Goal: Task Accomplishment & Management: Use online tool/utility

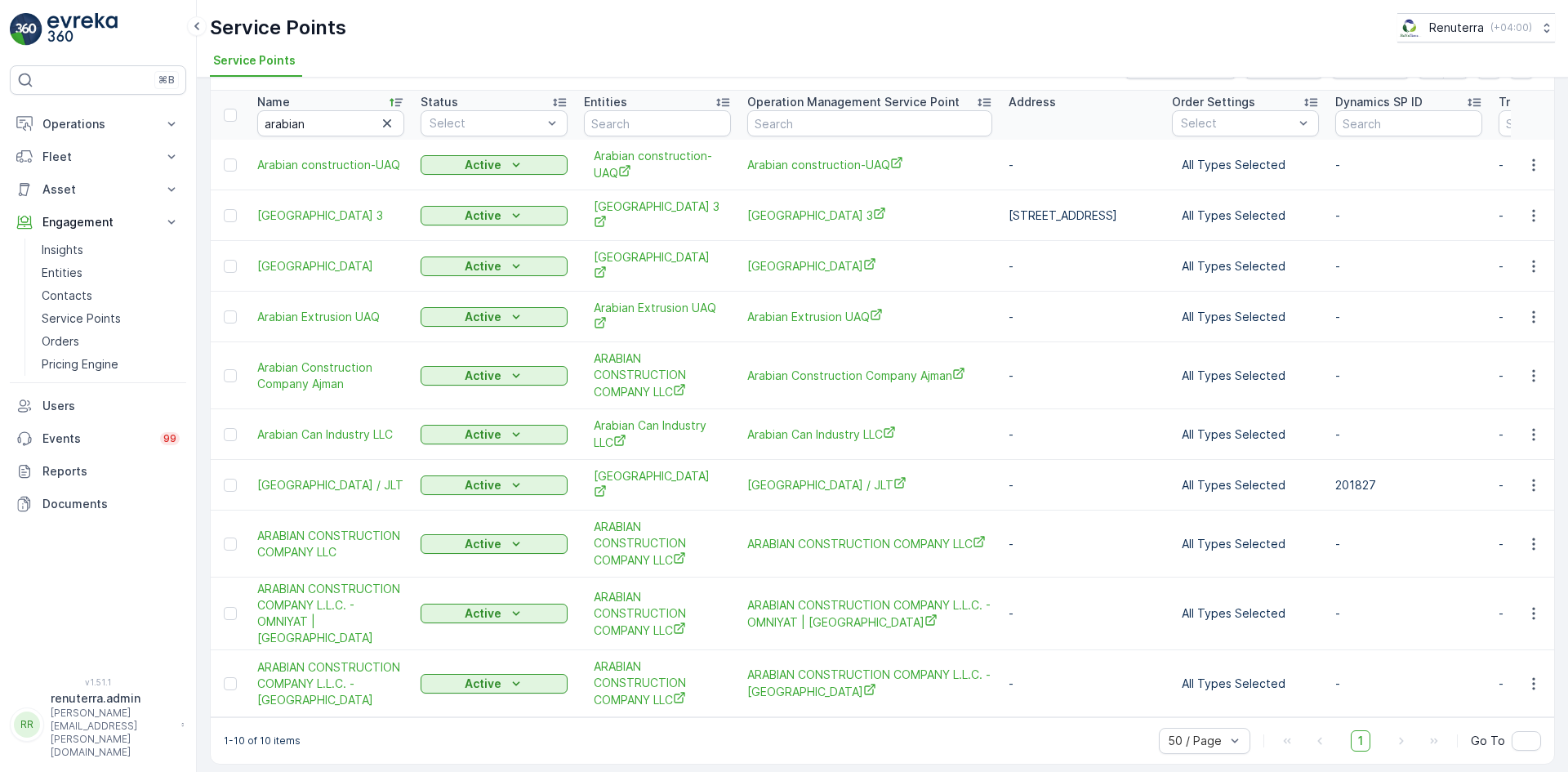
scroll to position [64, 0]
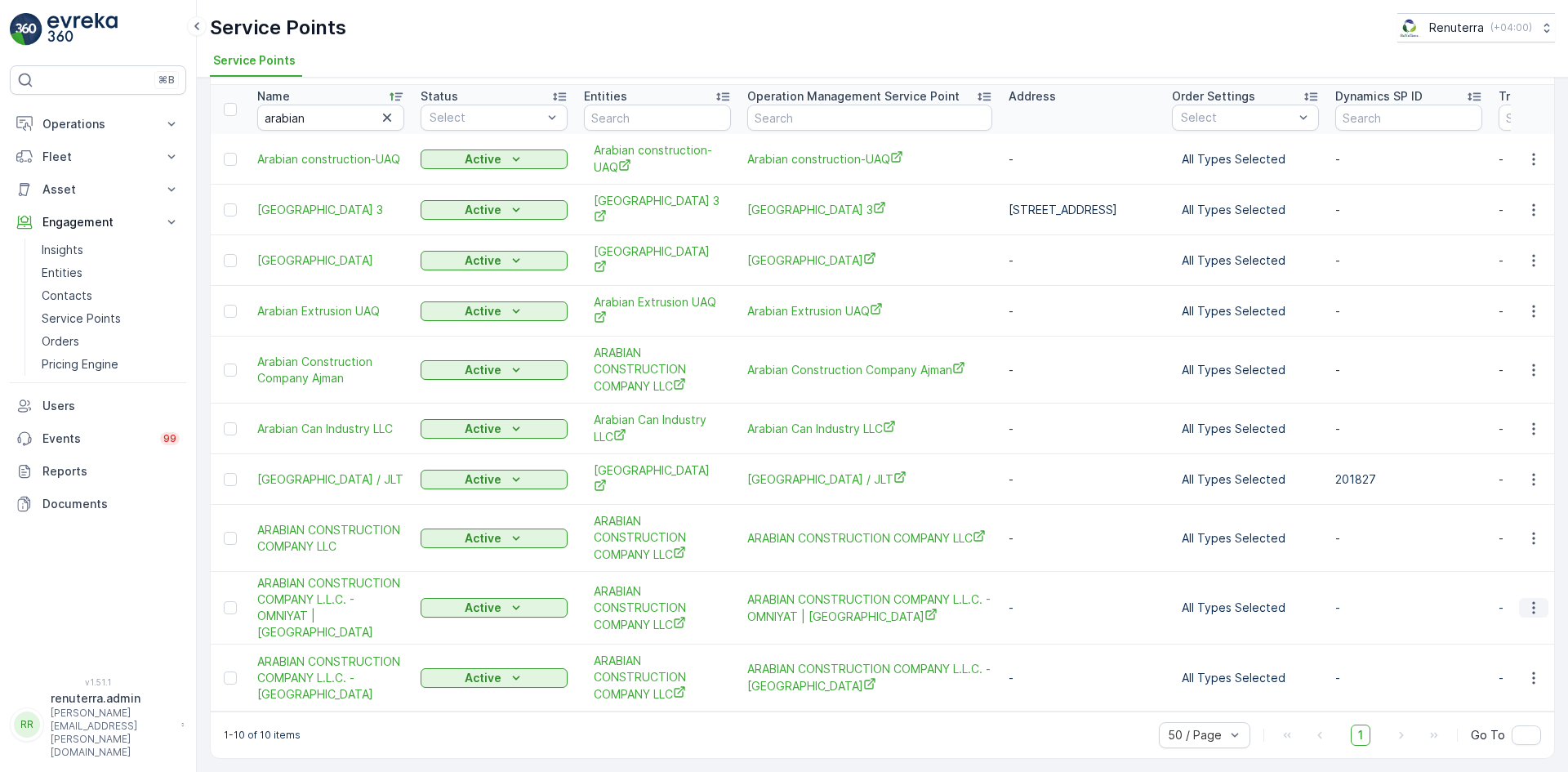
click at [1526, 600] on icon "button" at bounding box center [1533, 608] width 16 height 16
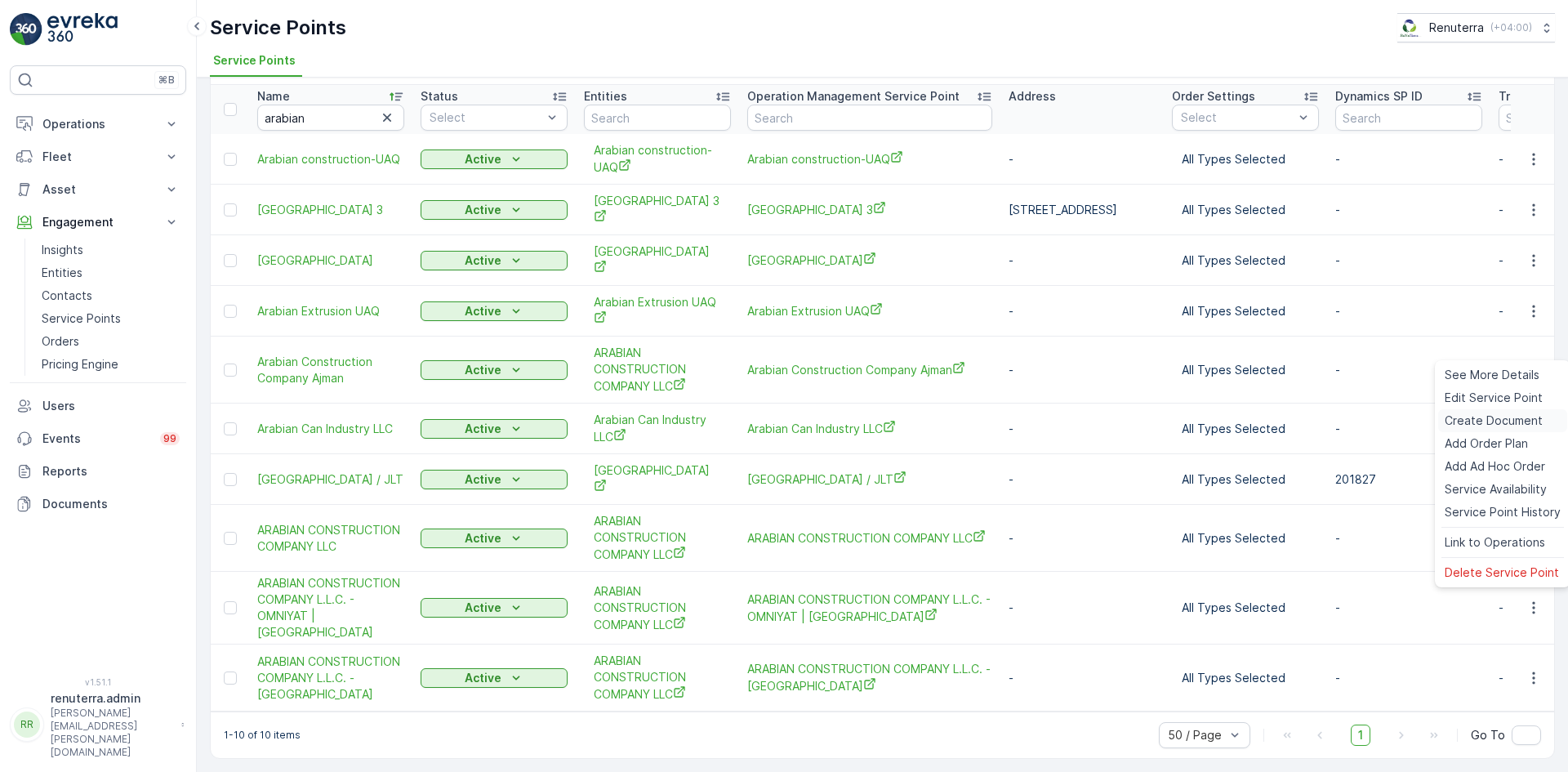
click at [1480, 420] on span "Create Document" at bounding box center [1494, 421] width 98 height 16
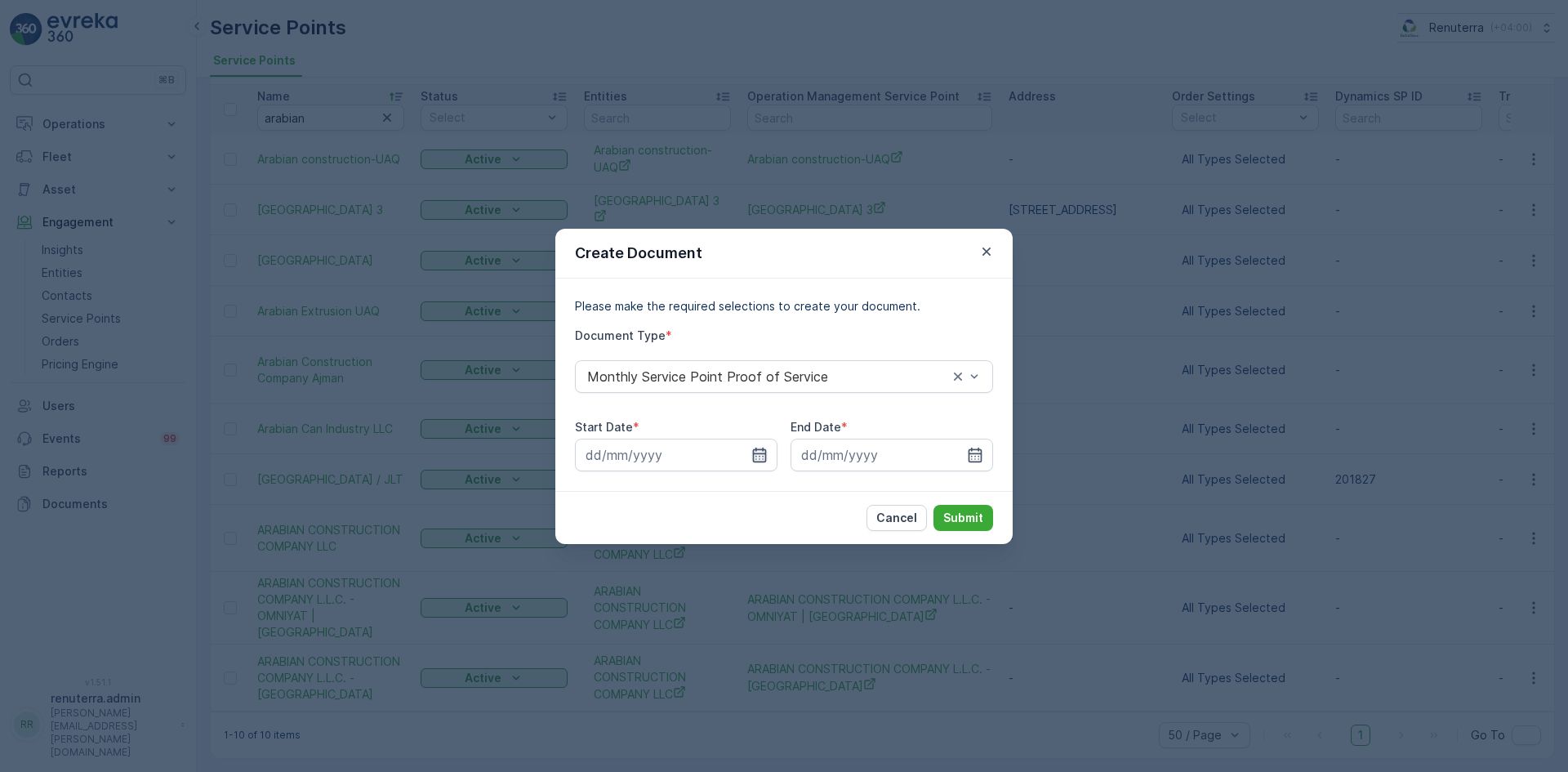
click at [757, 456] on icon "button" at bounding box center [759, 454] width 16 height 16
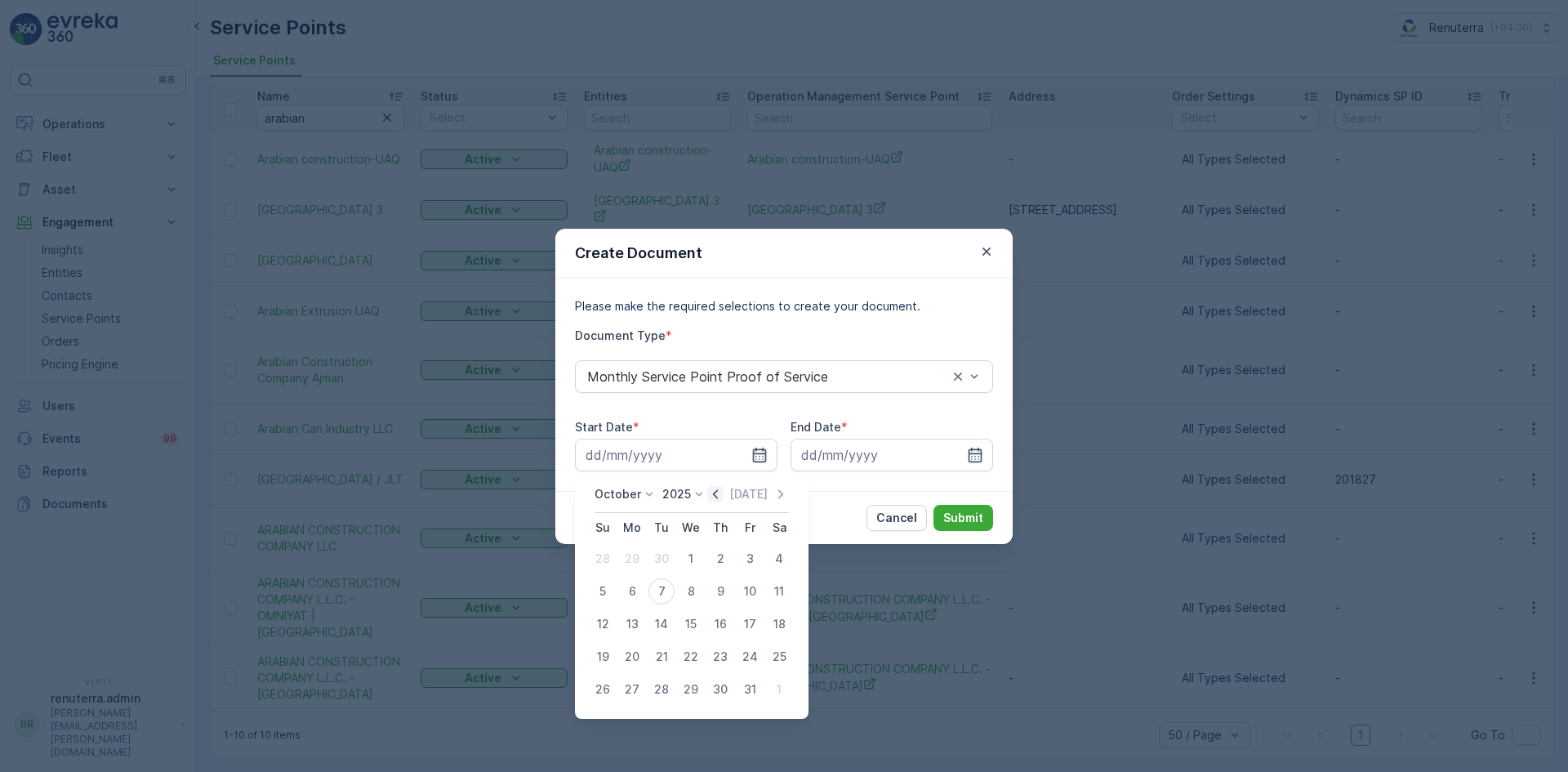
click at [726, 498] on div "Today" at bounding box center [748, 494] width 81 height 16
click at [723, 495] on icon "button" at bounding box center [715, 494] width 16 height 16
click at [641, 555] on div "1" at bounding box center [632, 559] width 26 height 26
type input "01.09.2025"
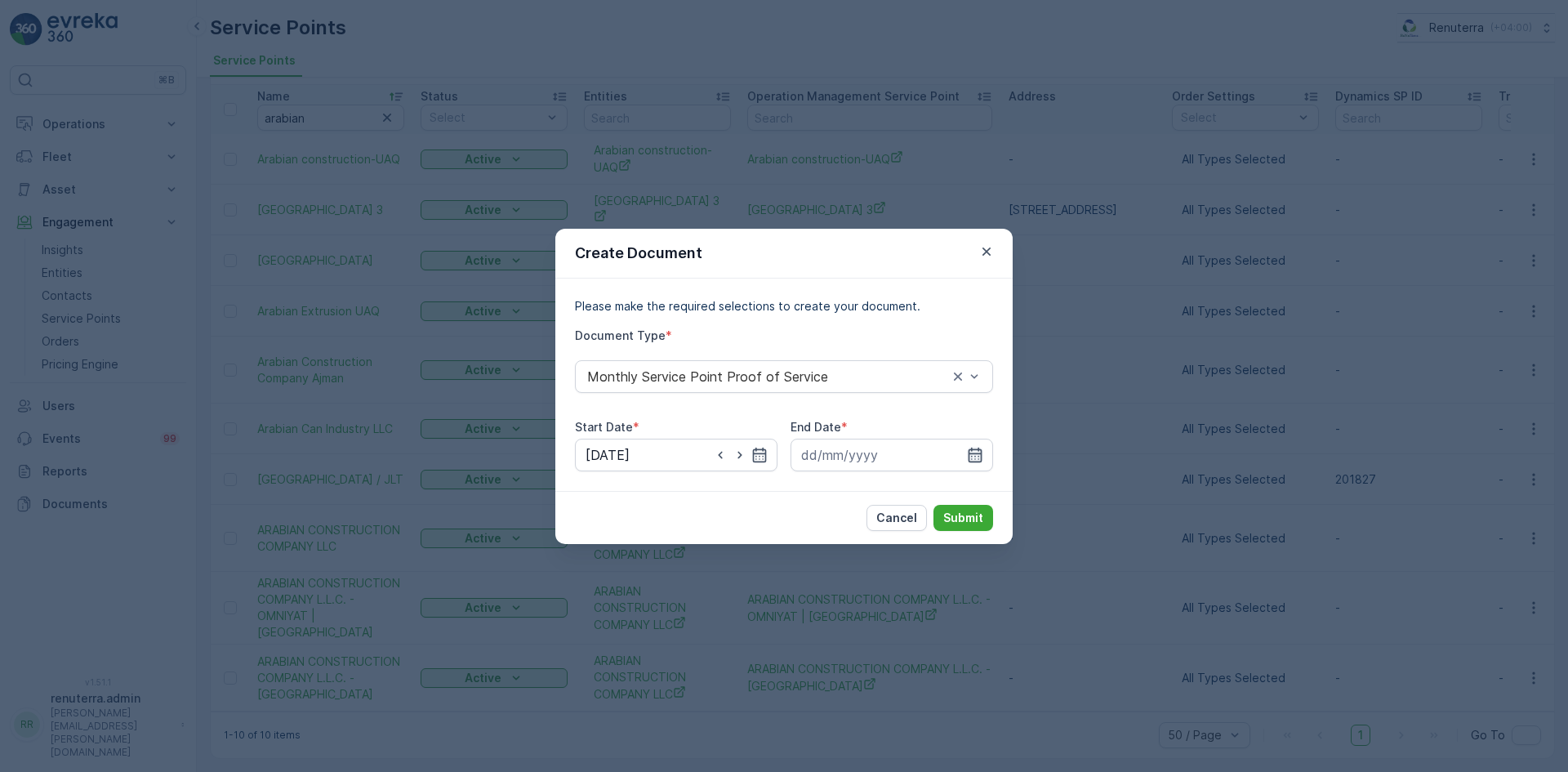
click at [968, 460] on icon "button" at bounding box center [975, 454] width 16 height 16
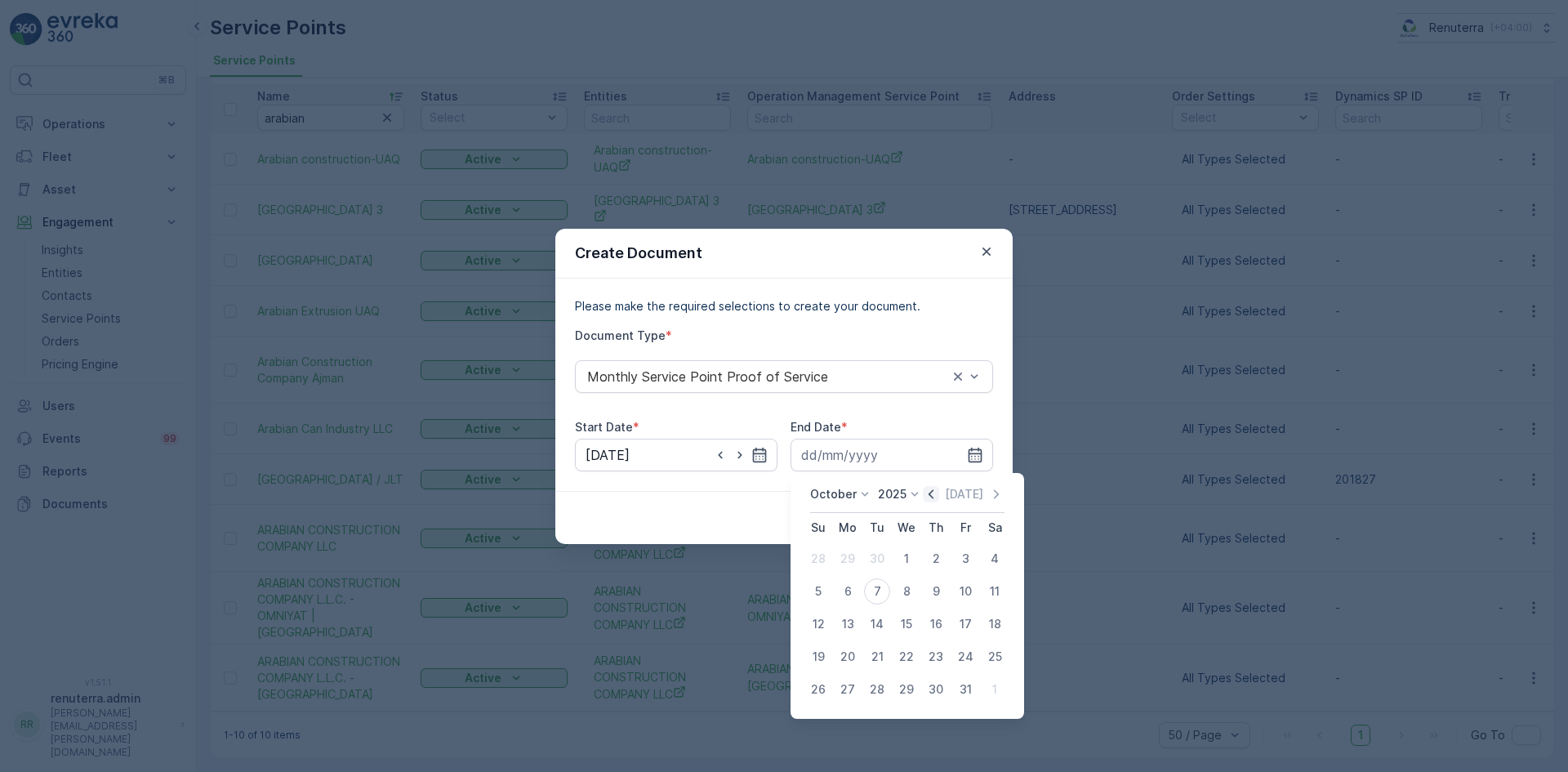
click at [935, 494] on icon "button" at bounding box center [931, 494] width 16 height 16
drag, startPoint x: 880, startPoint y: 683, endPoint x: 901, endPoint y: 653, distance: 36.6
click at [881, 683] on div "30" at bounding box center [877, 690] width 26 height 26
type input "30.09.2025"
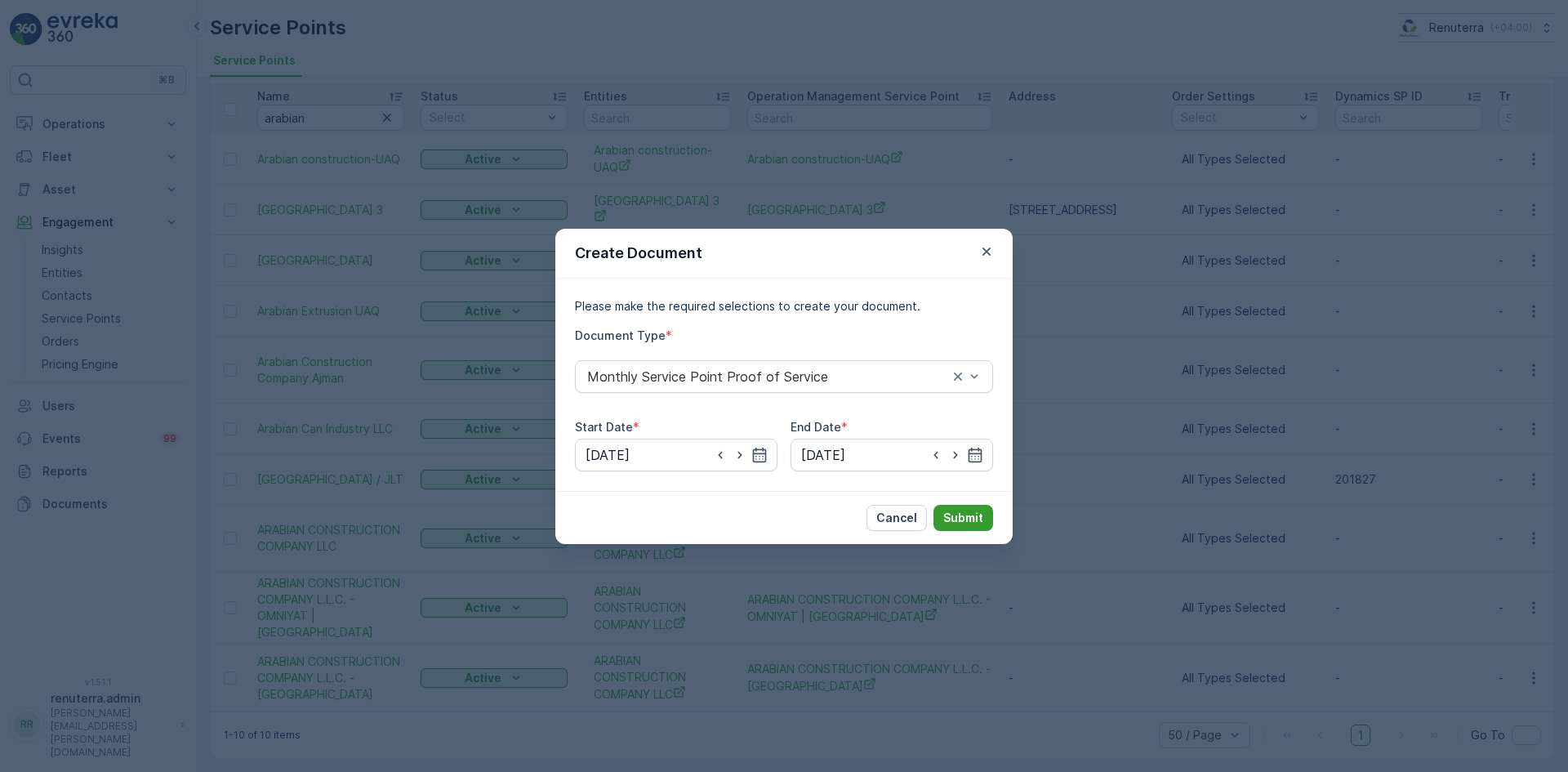
click at [959, 518] on p "Submit" at bounding box center [963, 518] width 40 height 16
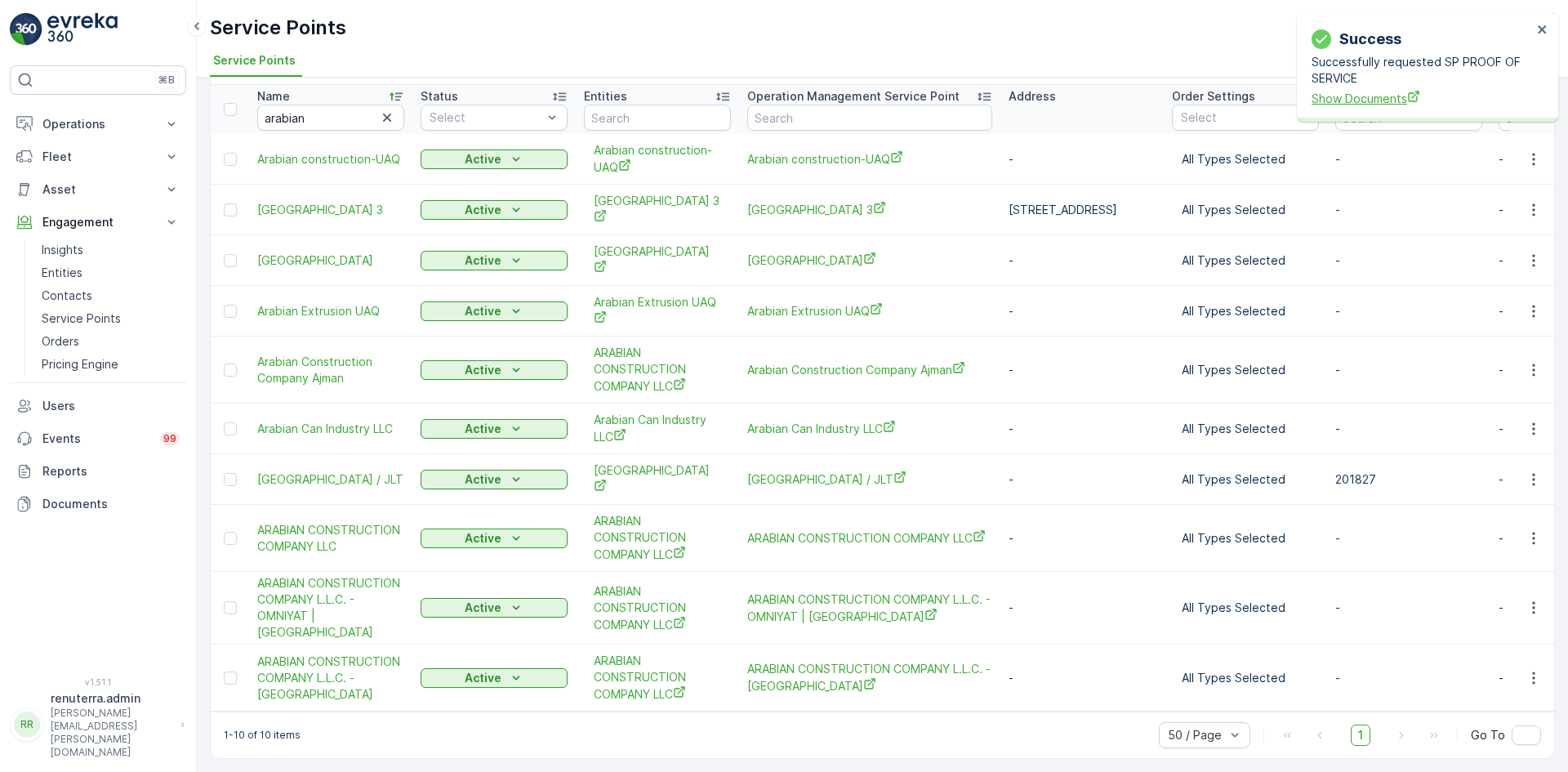
click at [1376, 99] on span "Show Documents" at bounding box center [1422, 99] width 221 height 17
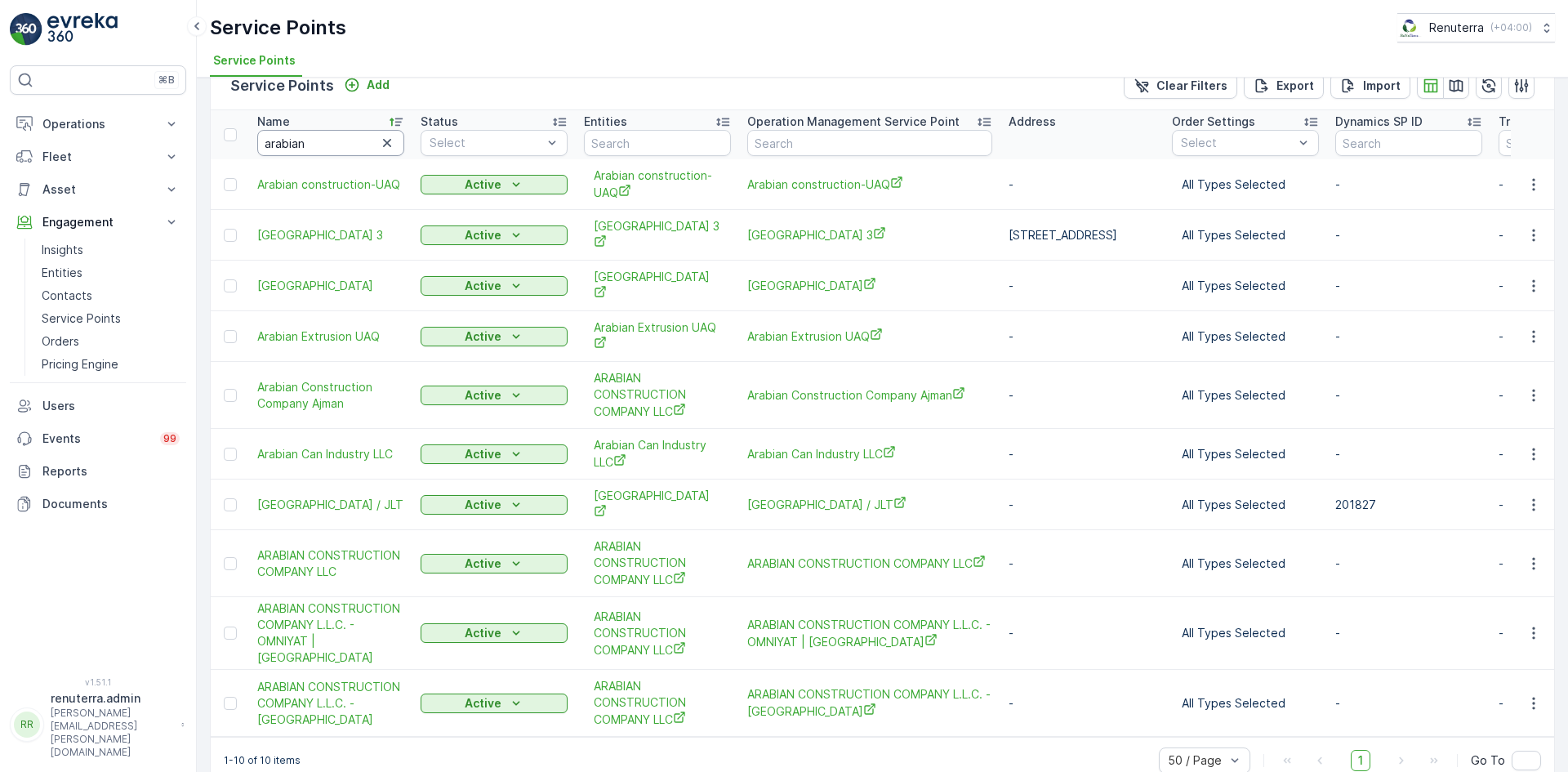
scroll to position [0, 0]
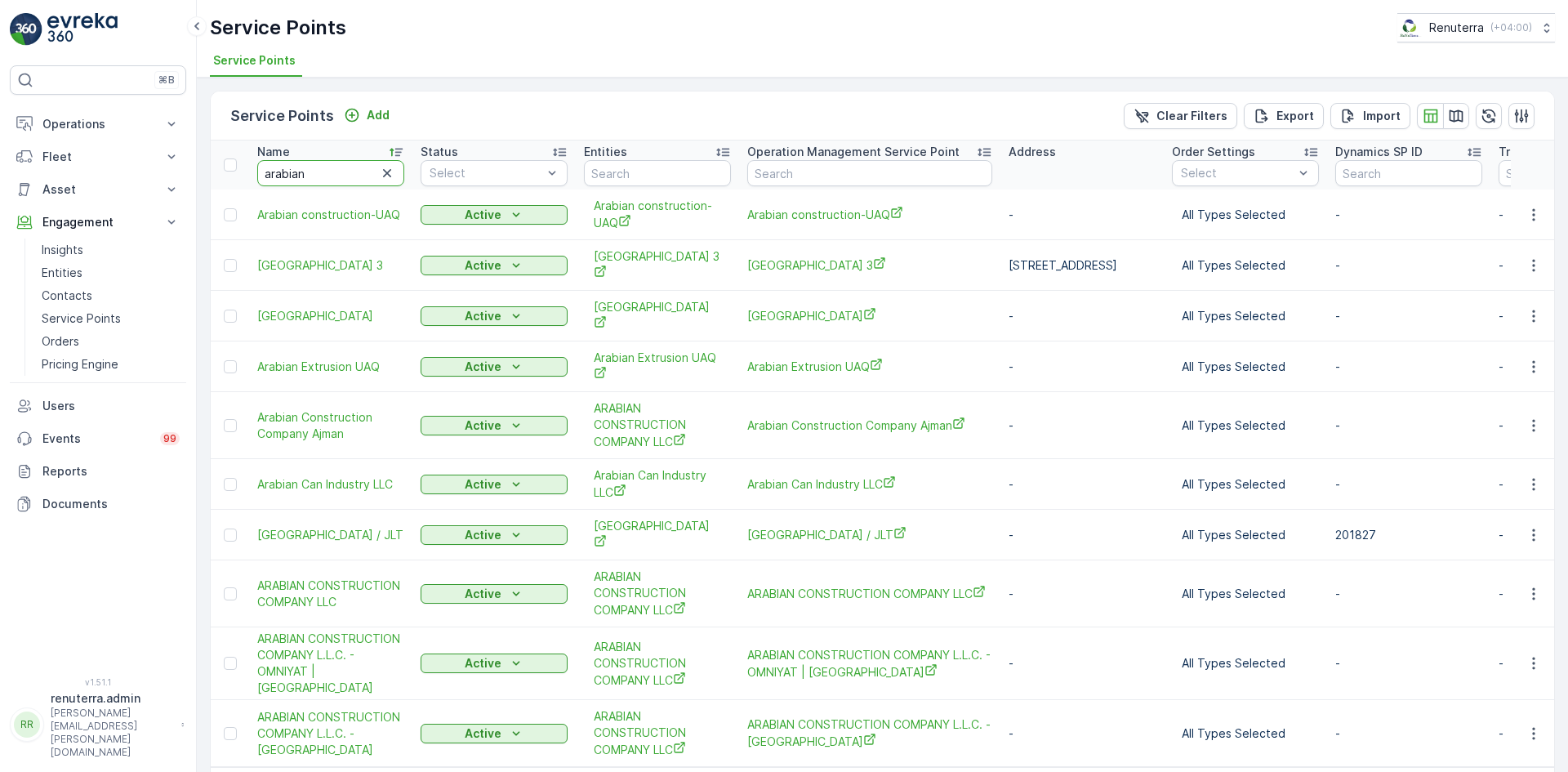
drag, startPoint x: 322, startPoint y: 177, endPoint x: 251, endPoint y: 180, distance: 71.1
click at [251, 180] on th "Name arabian" at bounding box center [331, 164] width 164 height 49
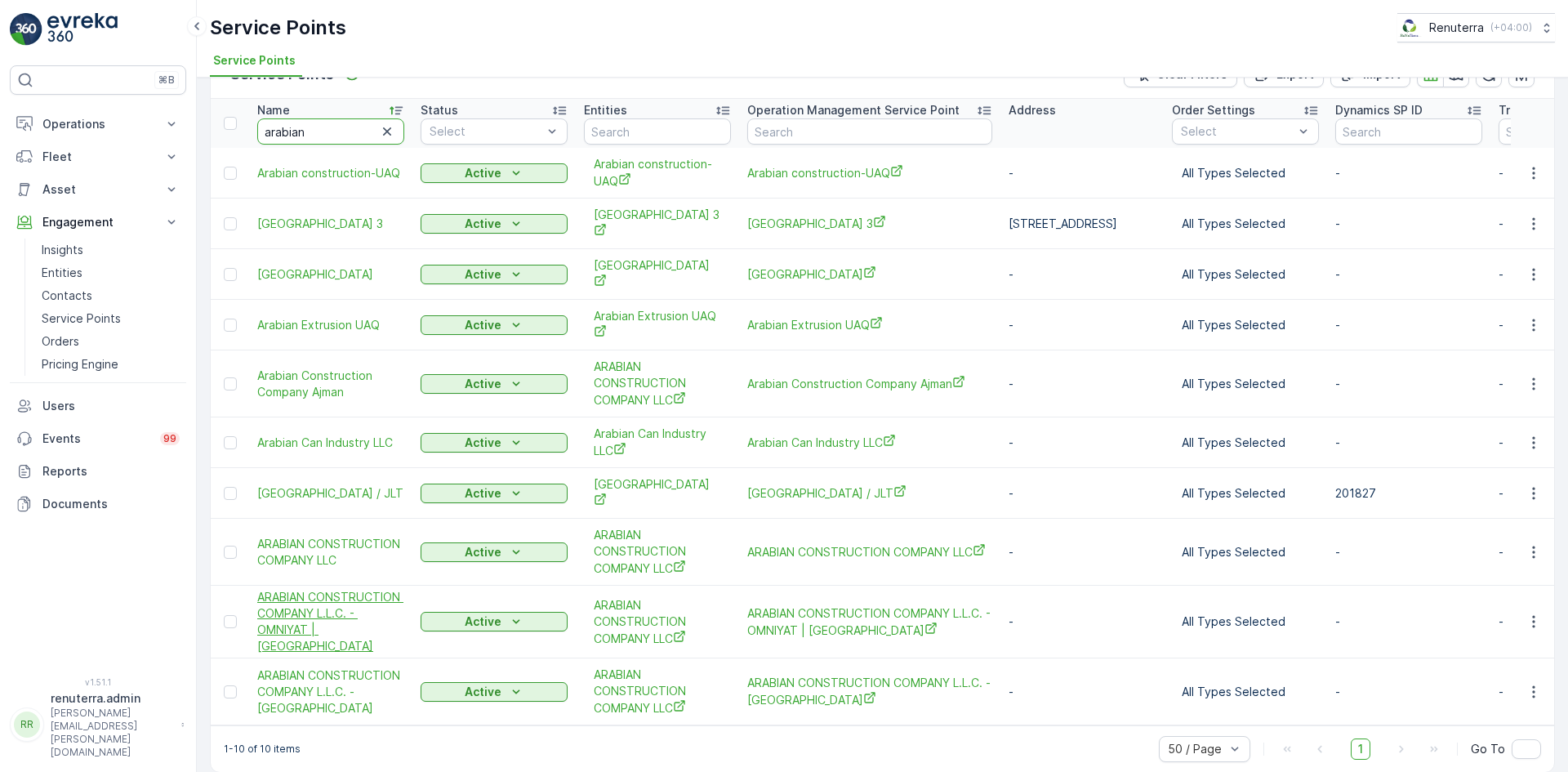
scroll to position [64, 0]
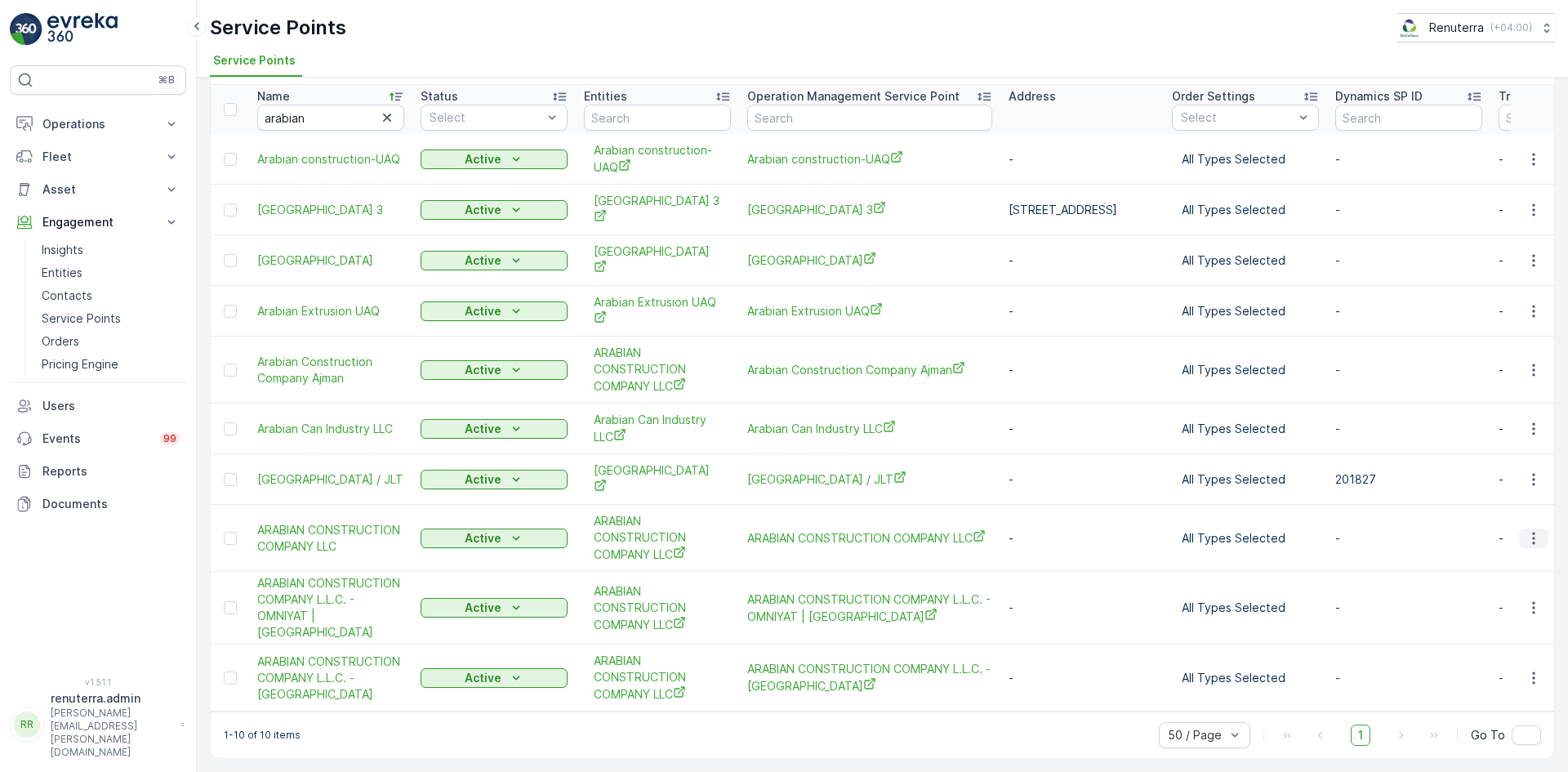
click at [1529, 531] on icon "button" at bounding box center [1533, 538] width 16 height 16
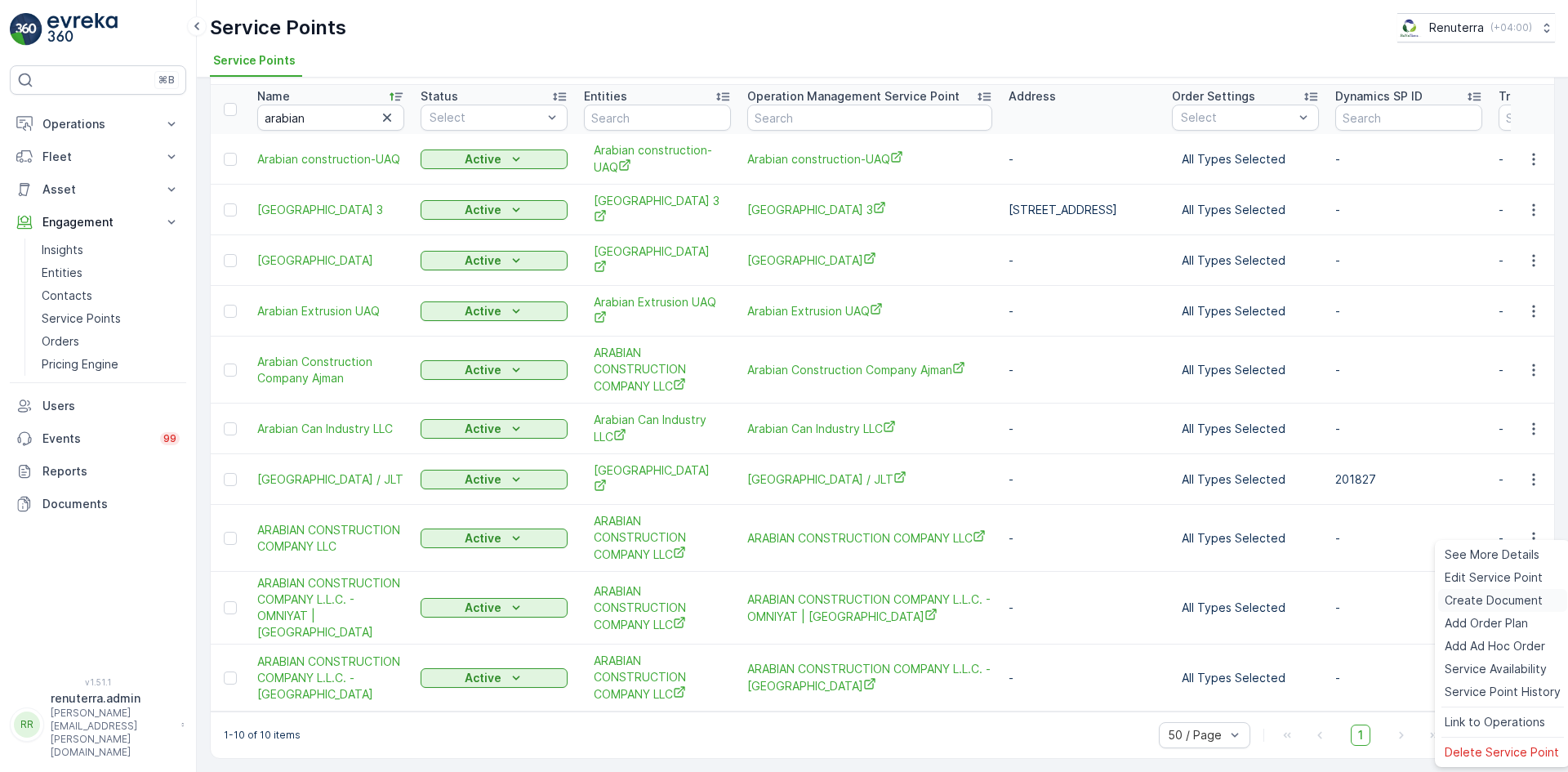
click at [1478, 603] on span "Create Document" at bounding box center [1494, 600] width 98 height 16
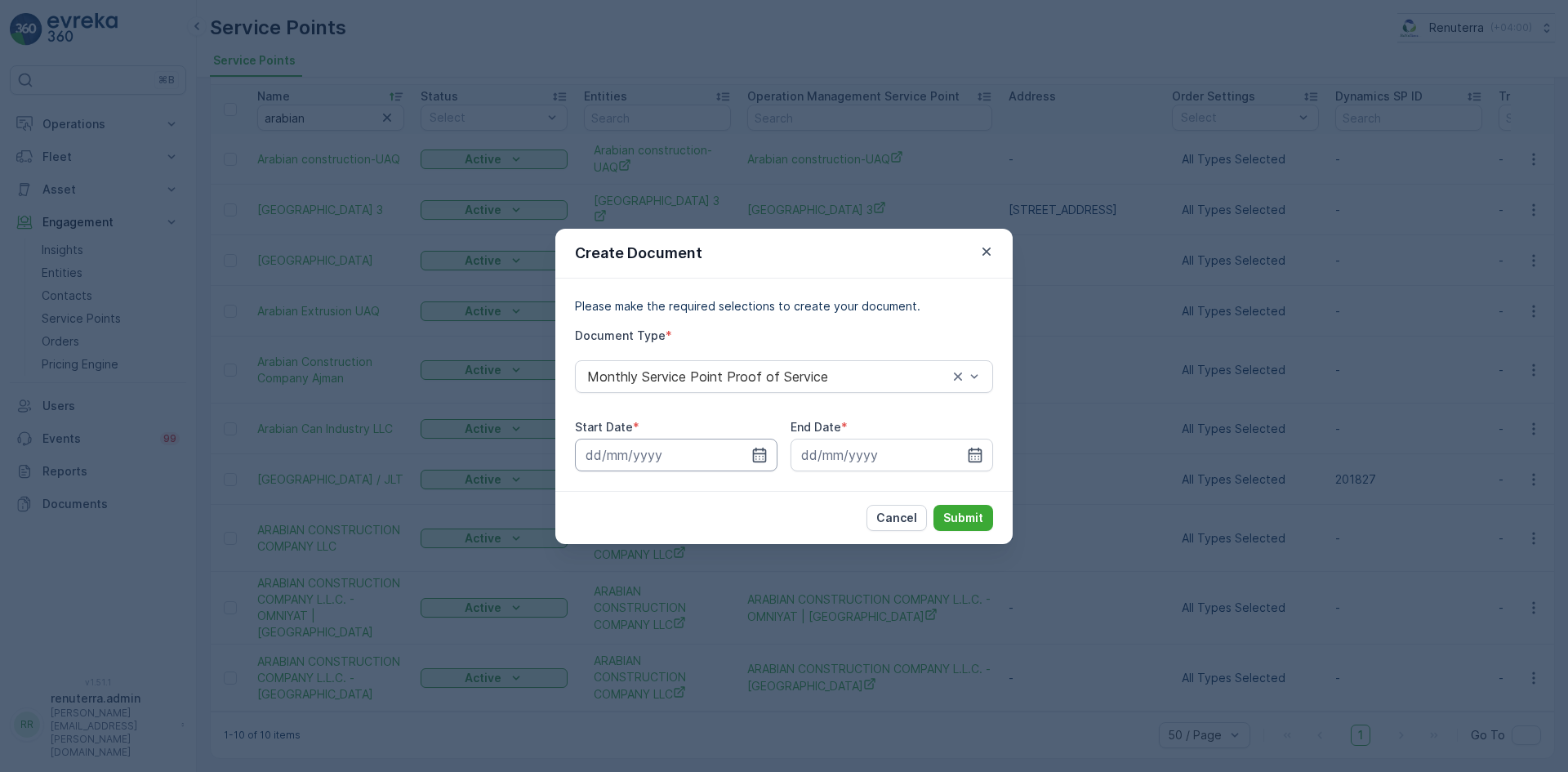
click at [761, 444] on input at bounding box center [677, 455] width 202 height 33
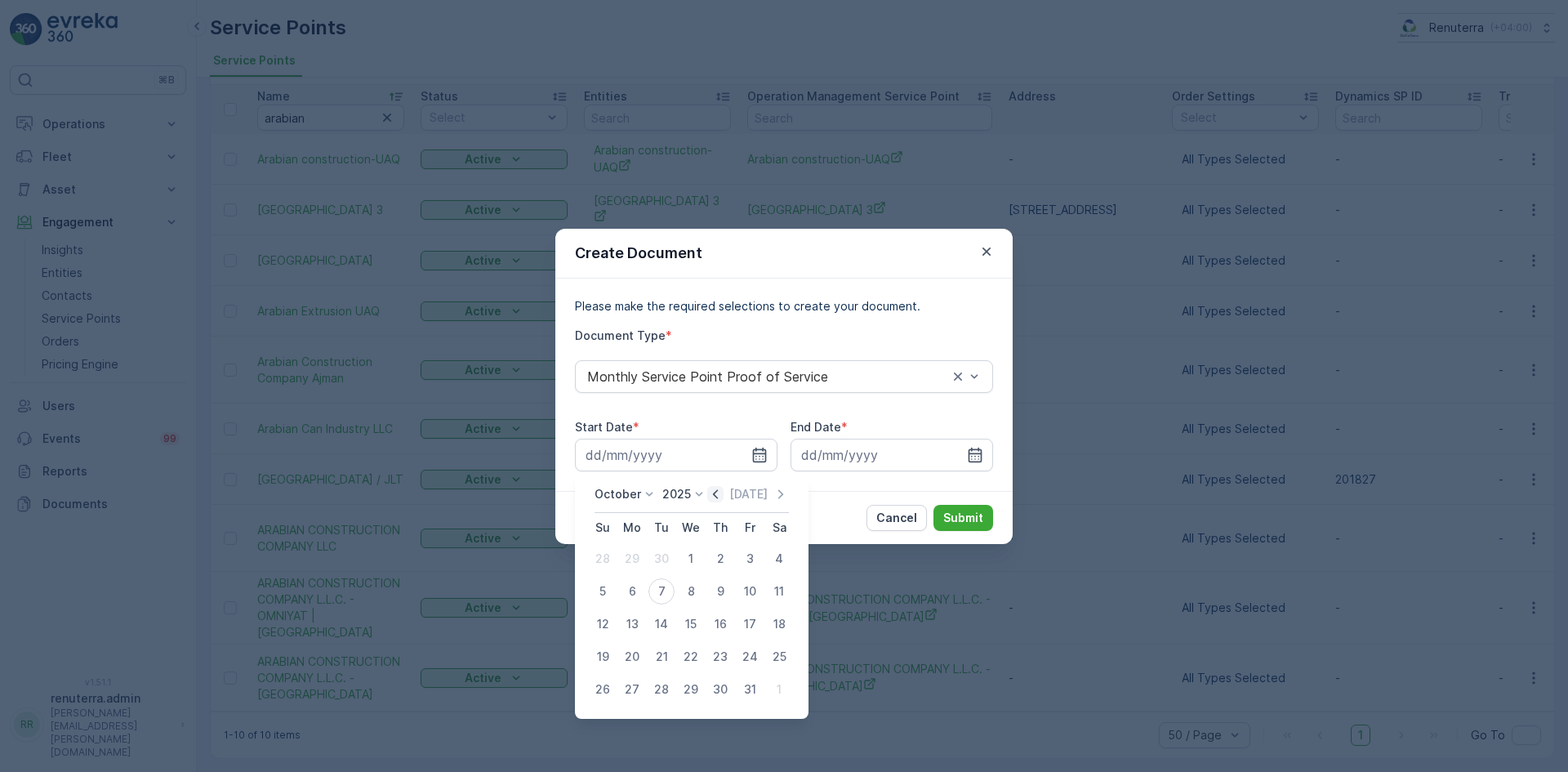
click at [717, 490] on icon "button" at bounding box center [715, 494] width 16 height 16
click at [633, 557] on div "1" at bounding box center [632, 559] width 26 height 26
type input "01.09.2025"
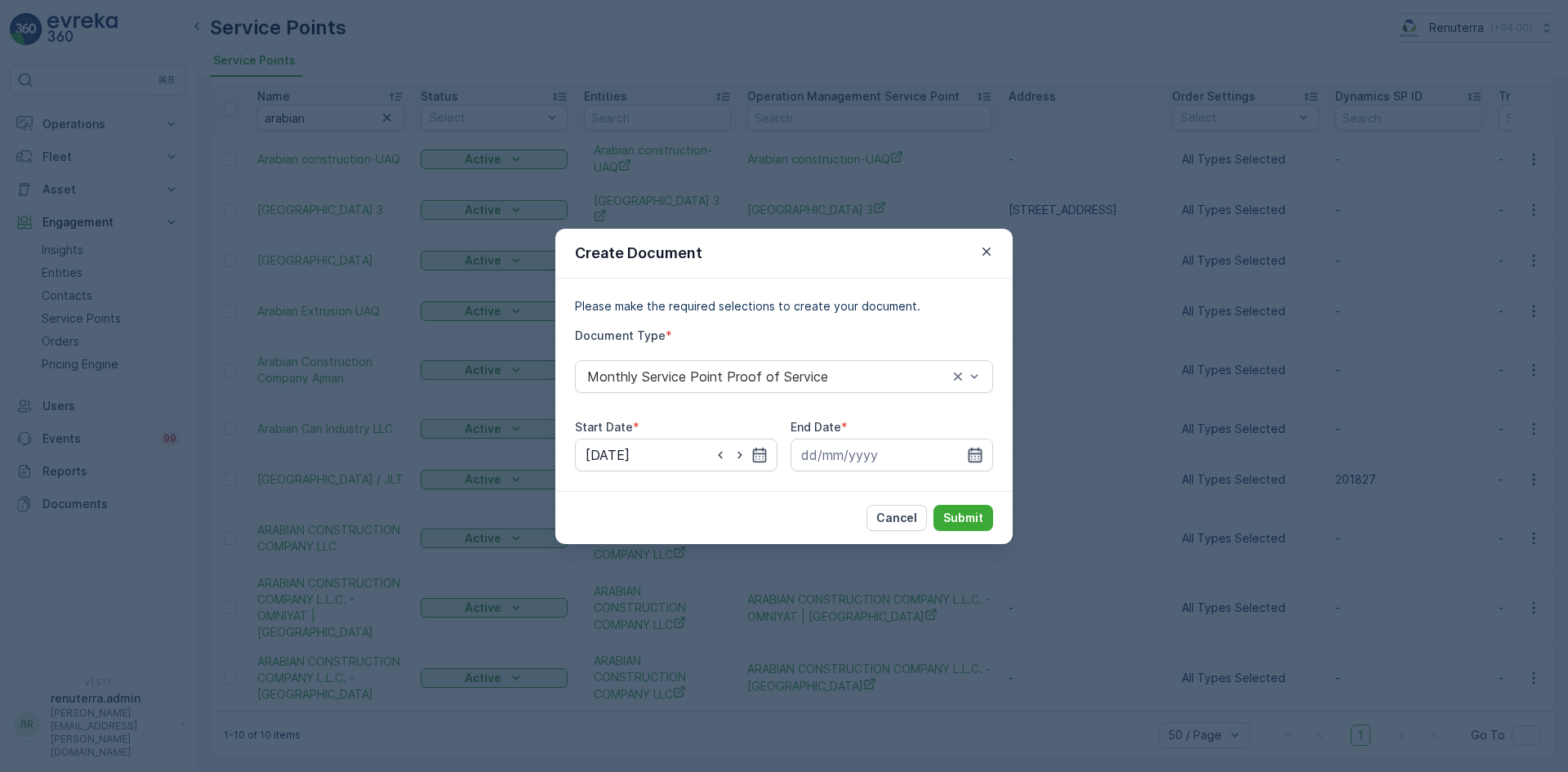
click at [972, 459] on icon "button" at bounding box center [975, 454] width 16 height 16
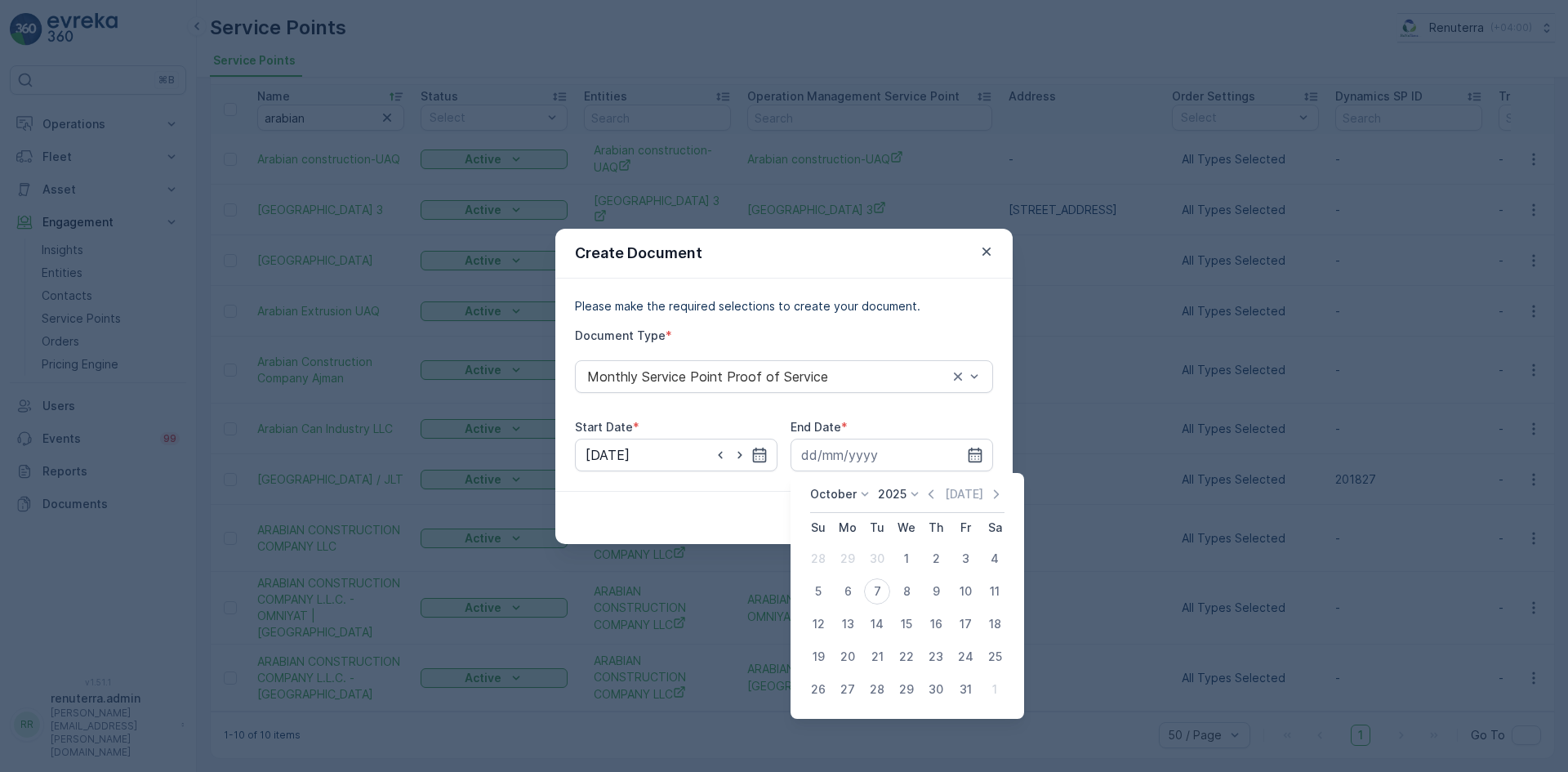
drag, startPoint x: 936, startPoint y: 496, endPoint x: 903, endPoint y: 536, distance: 51.9
click at [935, 497] on icon "button" at bounding box center [931, 494] width 16 height 16
click at [871, 687] on div "30" at bounding box center [877, 690] width 26 height 26
type input "30.09.2025"
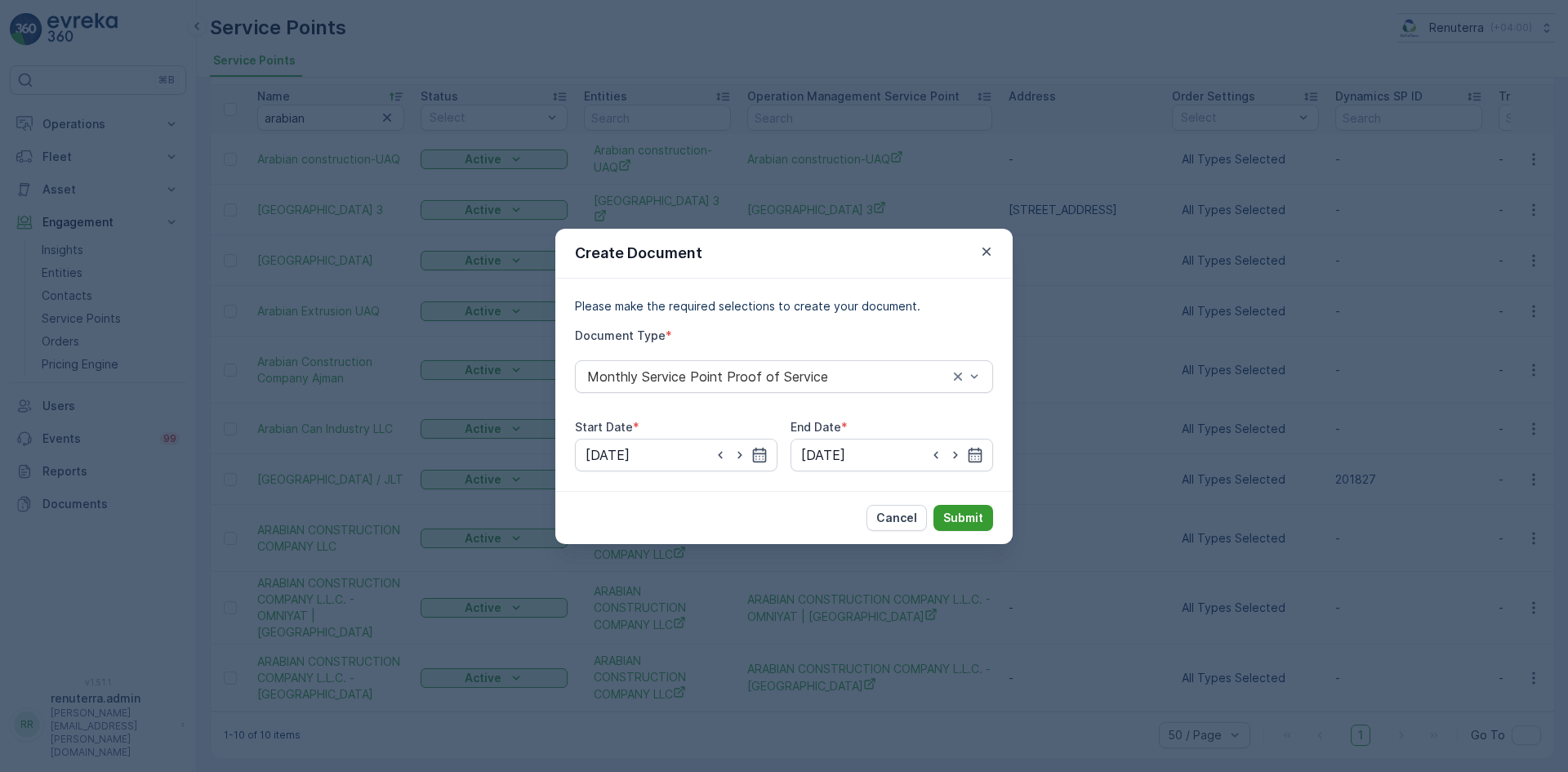
click at [961, 524] on p "Submit" at bounding box center [963, 518] width 40 height 16
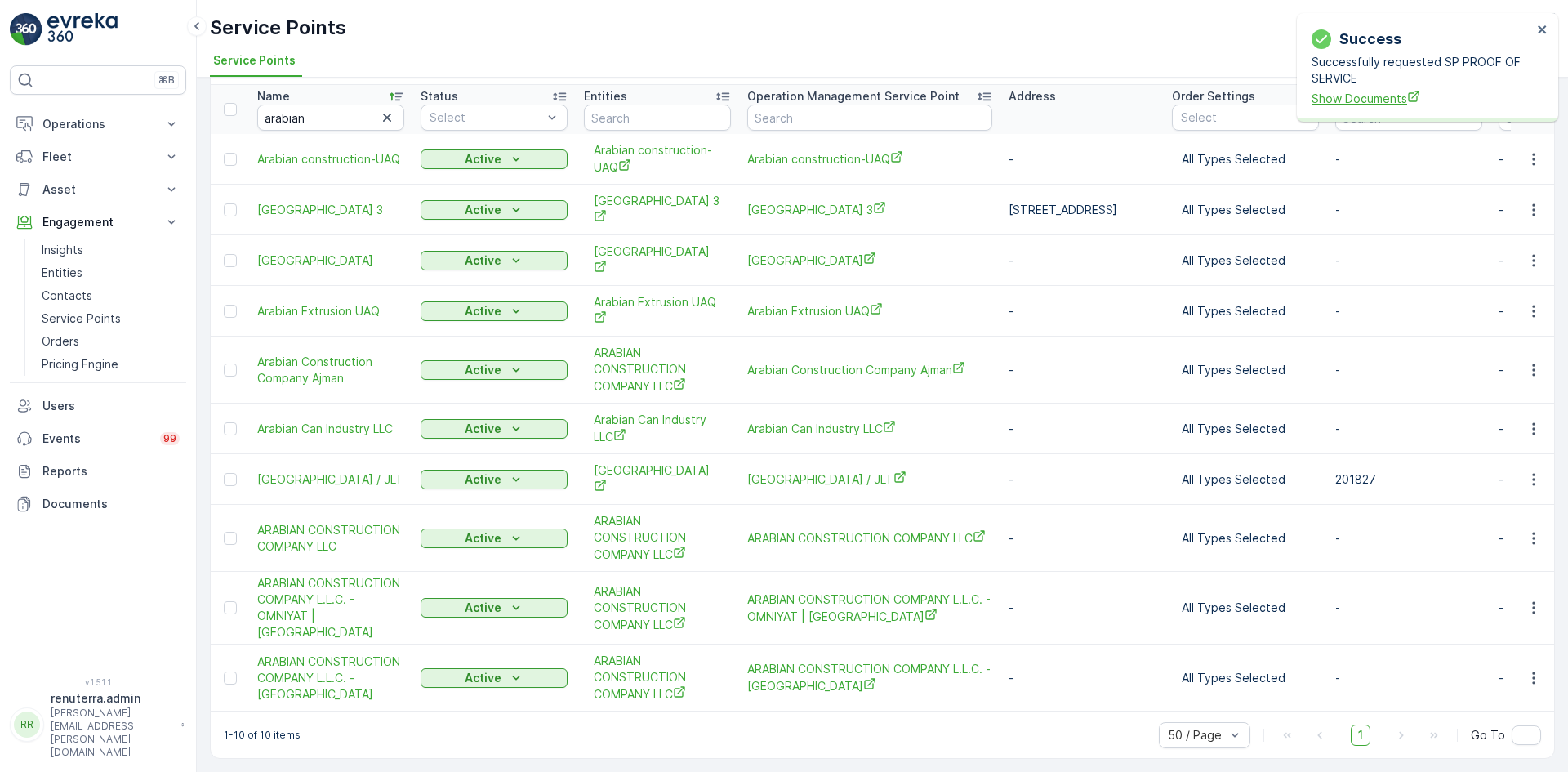
click at [1391, 94] on span "Show Documents" at bounding box center [1422, 99] width 221 height 17
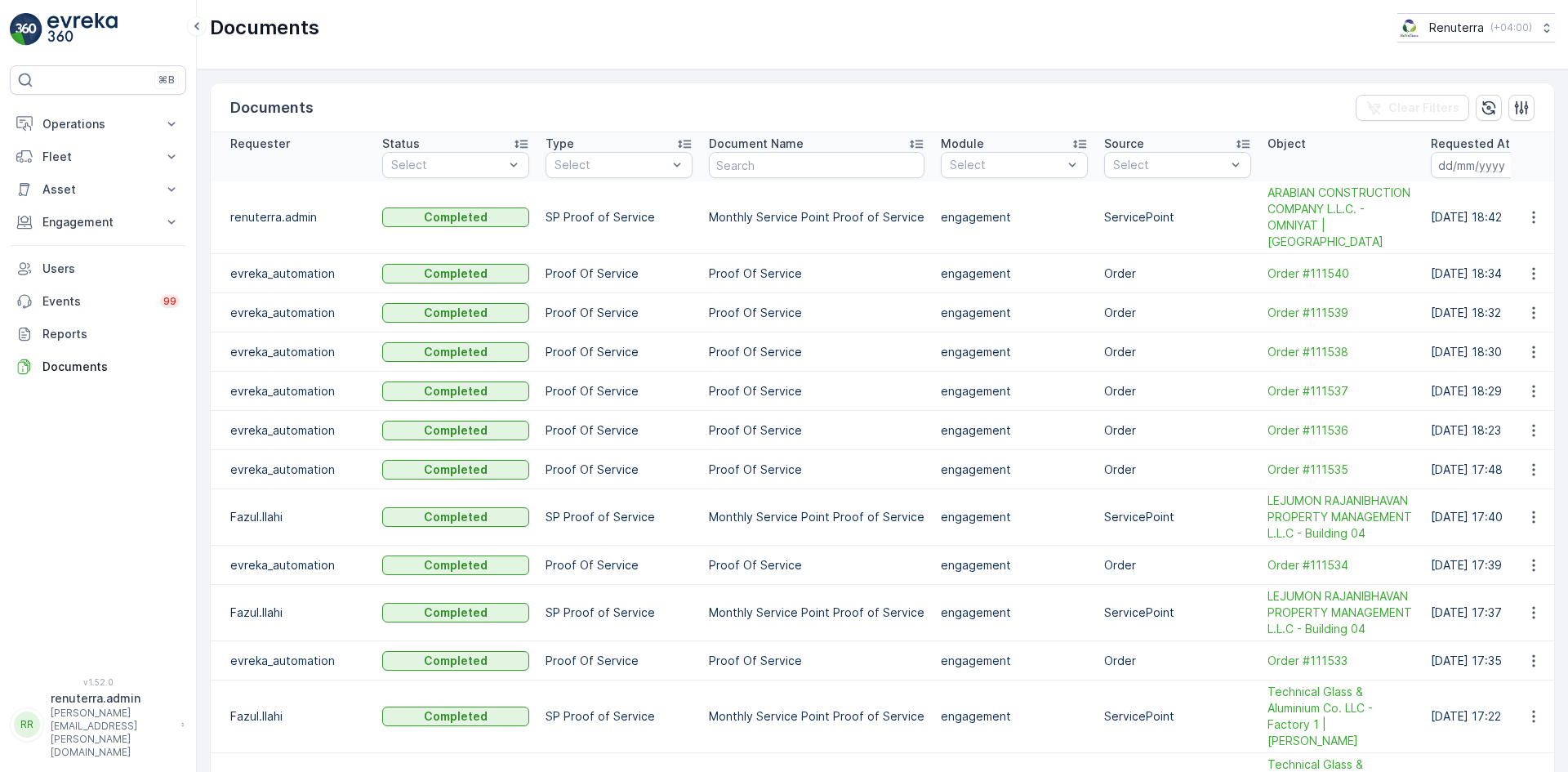
click at [1534, 220] on td at bounding box center [1533, 218] width 44 height 73
click at [1530, 211] on icon "button" at bounding box center [1533, 217] width 16 height 16
click at [1522, 233] on span "See Details" at bounding box center [1529, 234] width 63 height 16
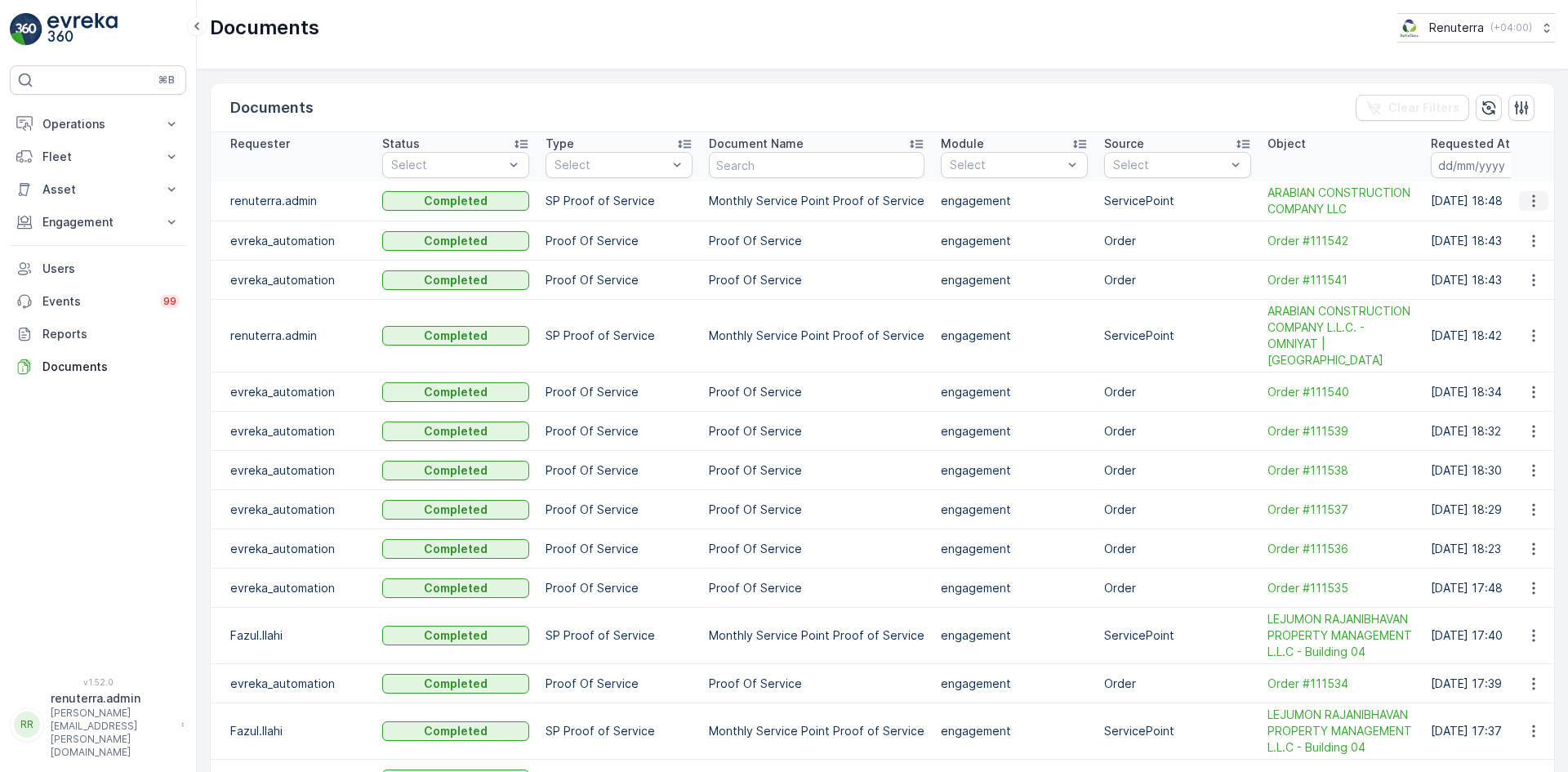
click at [1535, 196] on icon "button" at bounding box center [1533, 201] width 16 height 16
click at [1529, 221] on span "See Details" at bounding box center [1529, 225] width 63 height 16
